Goal: Information Seeking & Learning: Check status

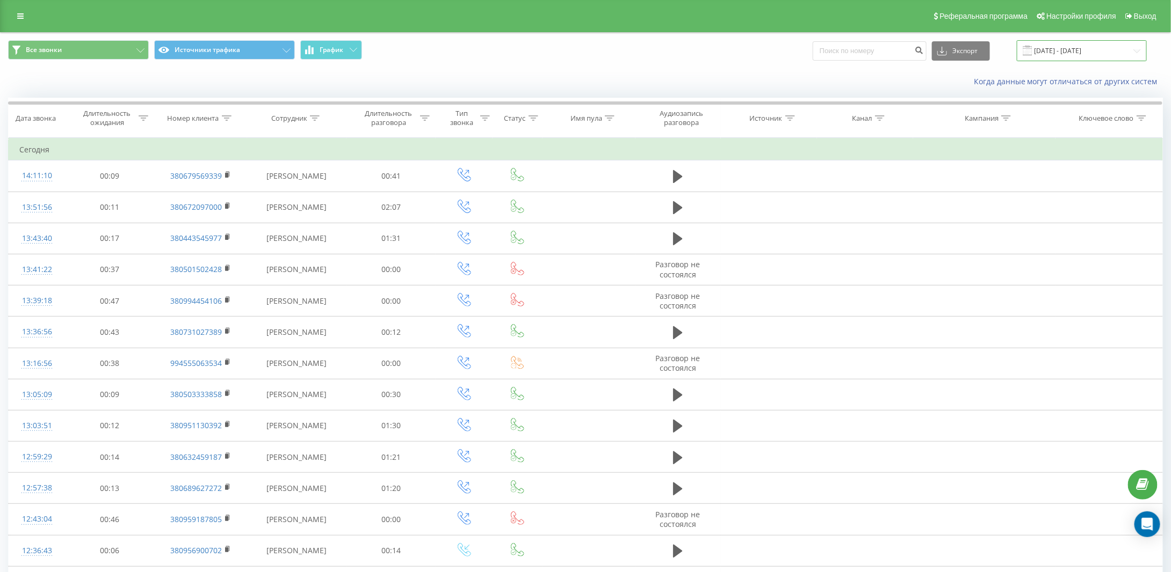
click at [1065, 52] on input "[DATE] - [DATE]" at bounding box center [1081, 50] width 130 height 21
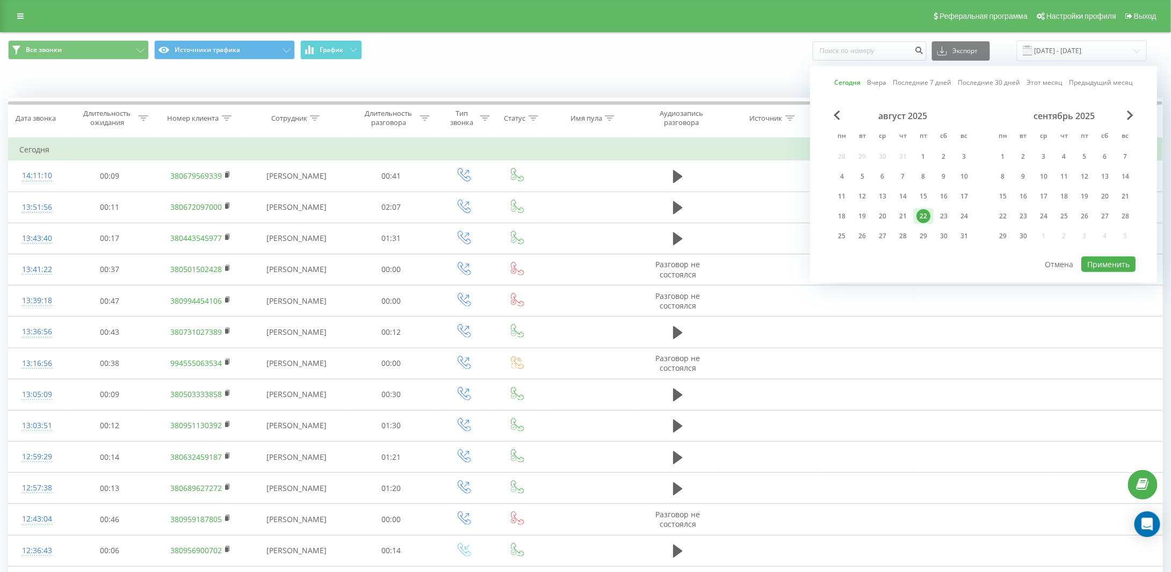
click at [927, 213] on div "22" at bounding box center [923, 216] width 14 height 14
click at [1108, 260] on button "Применить" at bounding box center [1108, 265] width 54 height 16
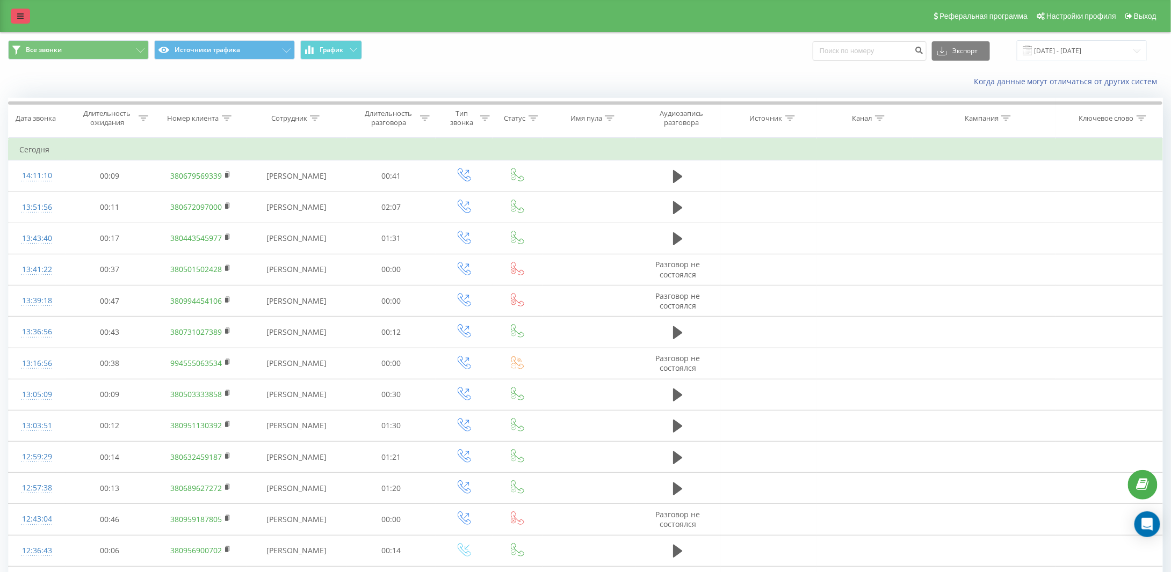
click at [14, 13] on link at bounding box center [20, 16] width 19 height 15
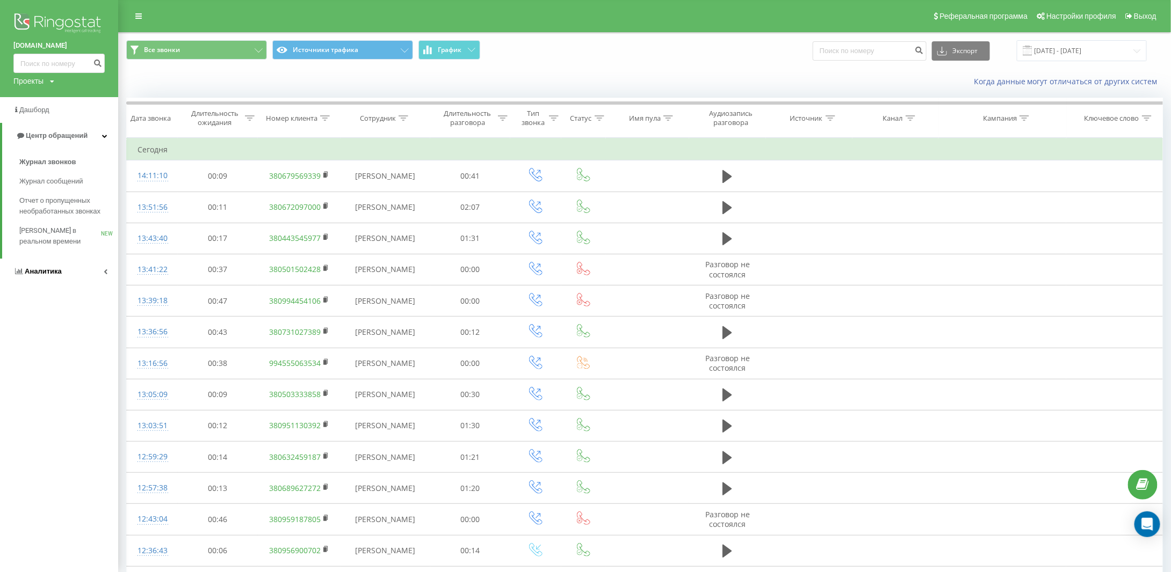
click at [31, 272] on span "Аналитика" at bounding box center [43, 271] width 37 height 8
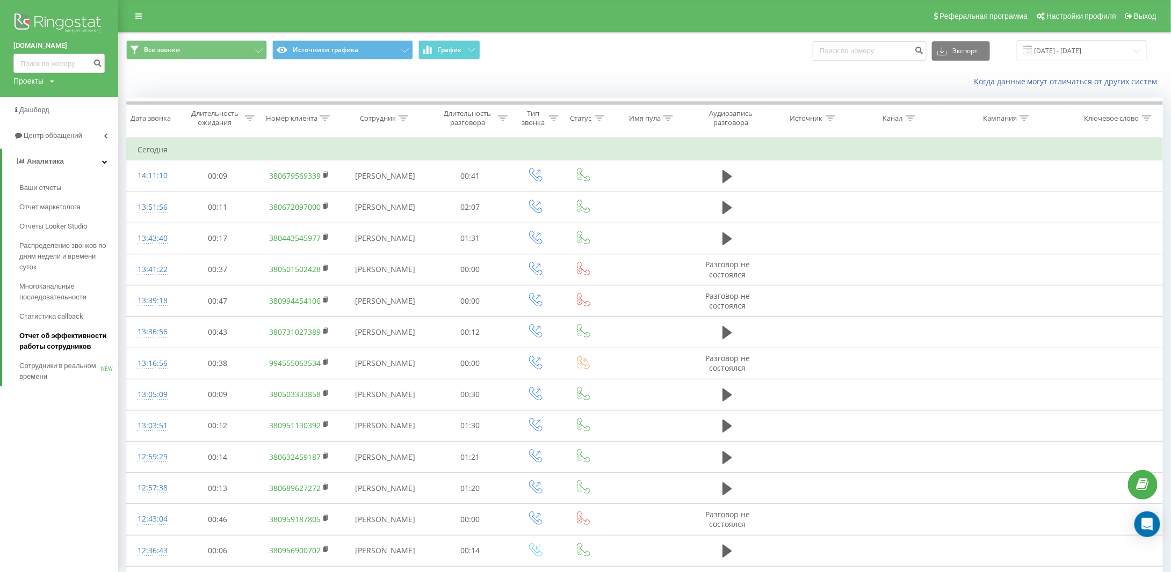
click at [63, 344] on span "Отчет об эффективности работы сотрудников" at bounding box center [65, 341] width 93 height 21
click at [65, 337] on span "Отчет об эффективности работы сотрудников" at bounding box center [65, 341] width 93 height 21
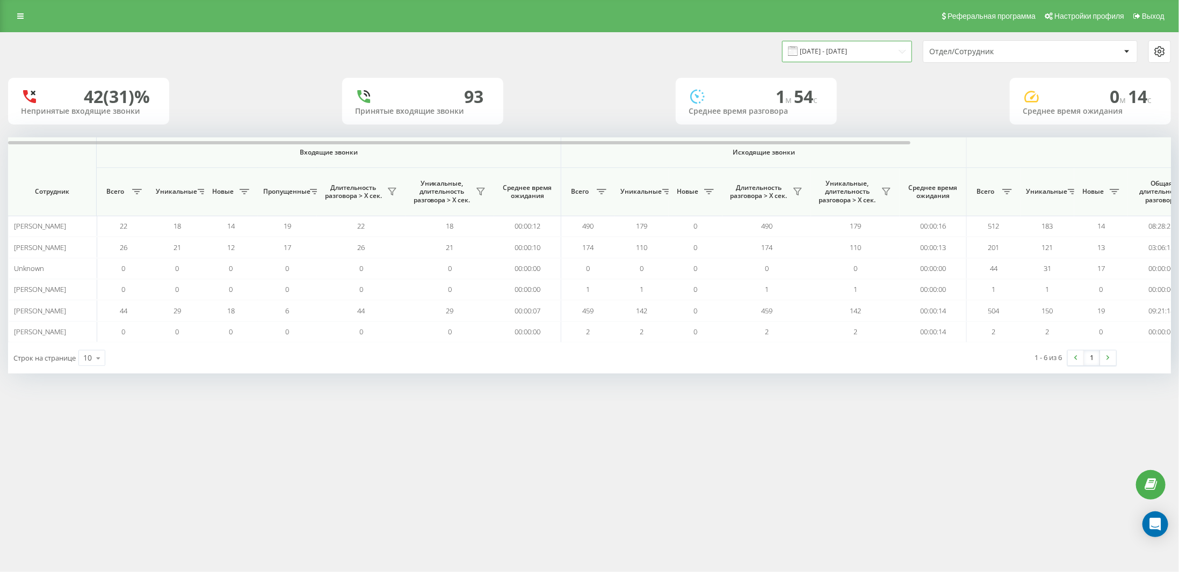
click at [854, 52] on input "22.07.2025 - 22.08.2025" at bounding box center [847, 51] width 130 height 21
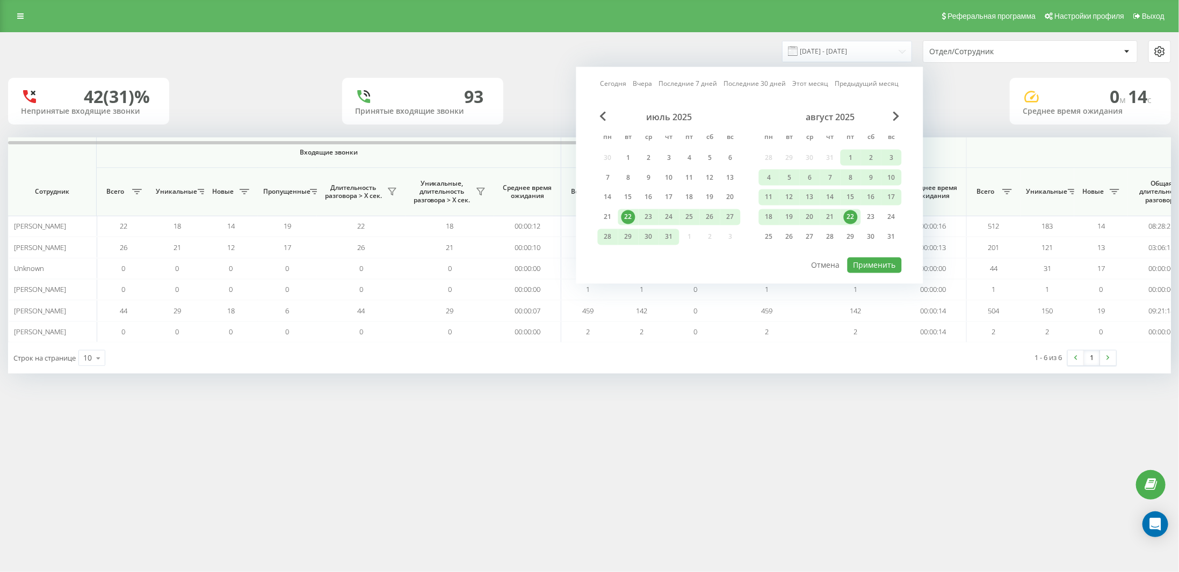
click at [617, 84] on link "Сегодня" at bounding box center [613, 83] width 26 height 10
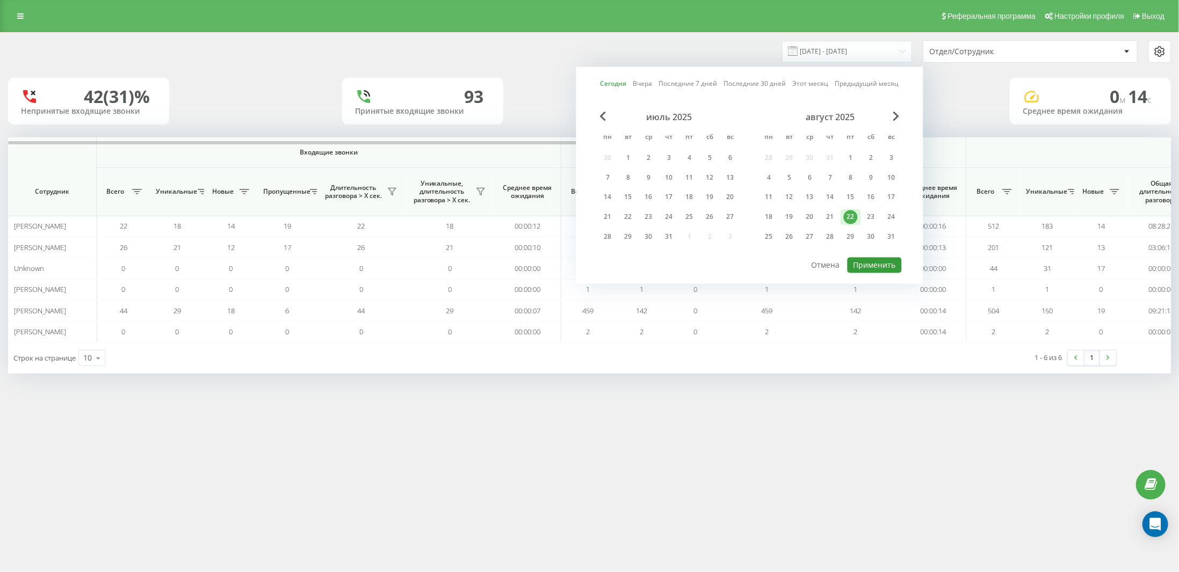
click at [883, 265] on button "Применить" at bounding box center [874, 266] width 54 height 16
type input "[DATE] - [DATE]"
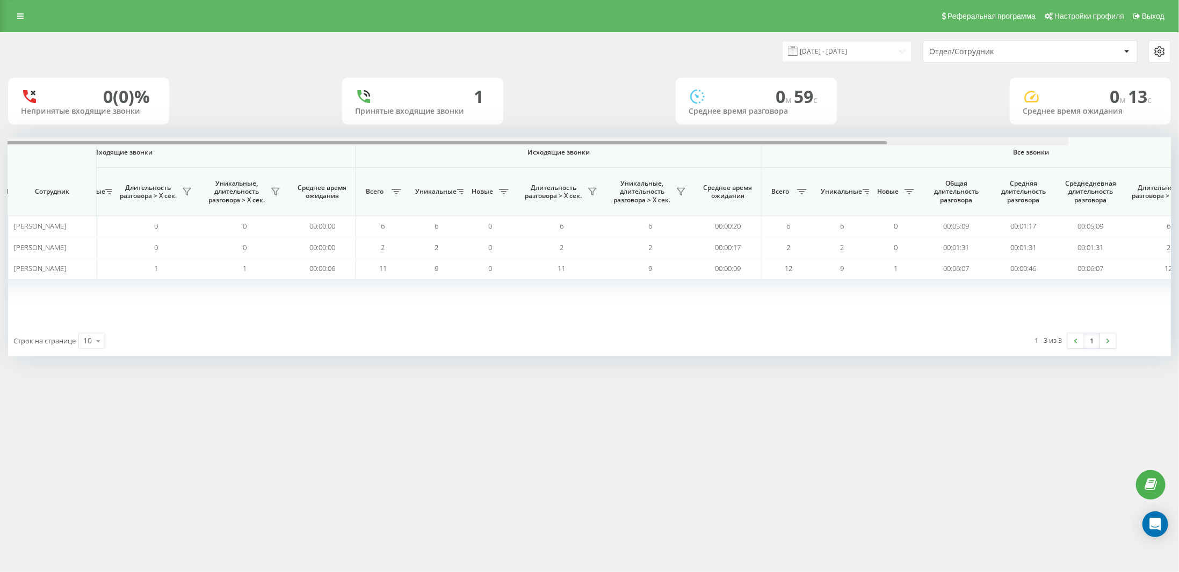
scroll to position [0, 335]
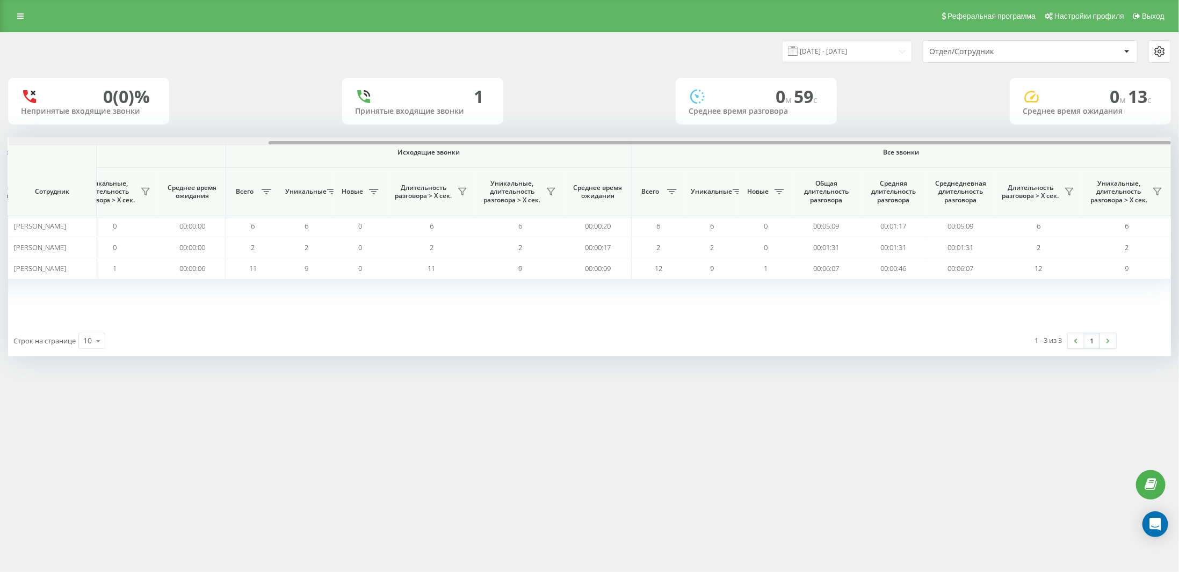
drag, startPoint x: 838, startPoint y: 144, endPoint x: 1144, endPoint y: 150, distance: 306.1
click at [1144, 150] on div "Входящие звонки Исходящие звонки Все звонки Сотрудник Всего Уникальные Новые Пр…" at bounding box center [589, 231] width 1162 height 188
drag, startPoint x: 1031, startPoint y: 143, endPoint x: 1079, endPoint y: 143, distance: 47.8
click at [1079, 143] on div at bounding box center [719, 142] width 902 height 3
click at [1066, 188] on icon at bounding box center [1069, 191] width 9 height 9
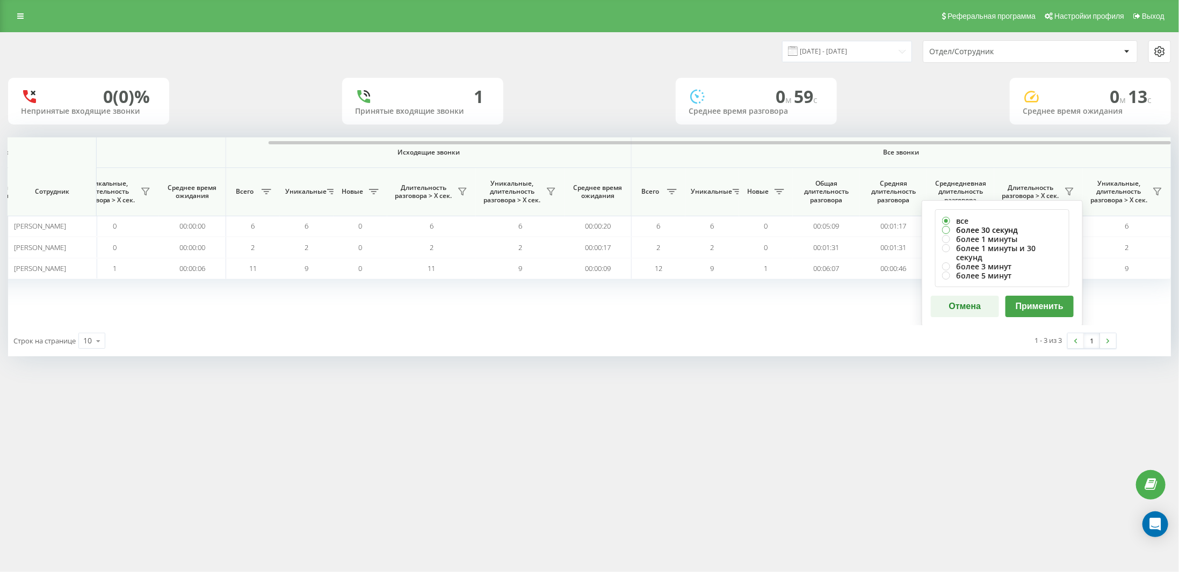
click at [1003, 227] on label "более 30 секунд" at bounding box center [1002, 230] width 120 height 9
radio input "true"
click at [1031, 296] on button "Применить" at bounding box center [1039, 306] width 68 height 21
drag, startPoint x: 904, startPoint y: 142, endPoint x: 1178, endPoint y: 141, distance: 273.3
click at [1178, 141] on div "22.08.2025 - 22.08.2025 Отдел/Сотрудник 0 (0)% Непринятые входящие звонки 1 При…" at bounding box center [589, 205] width 1179 height 346
